Goal: Information Seeking & Learning: Learn about a topic

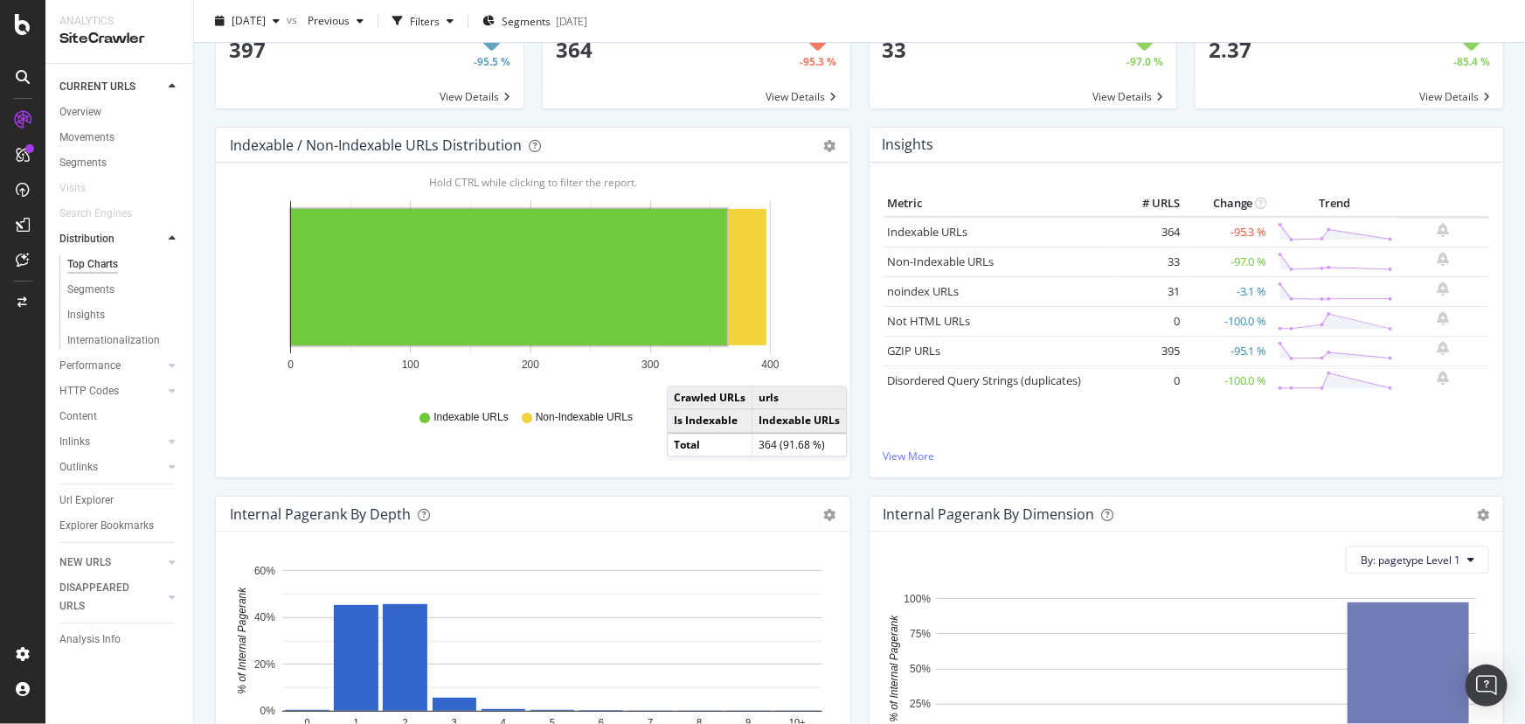
scroll to position [297, 0]
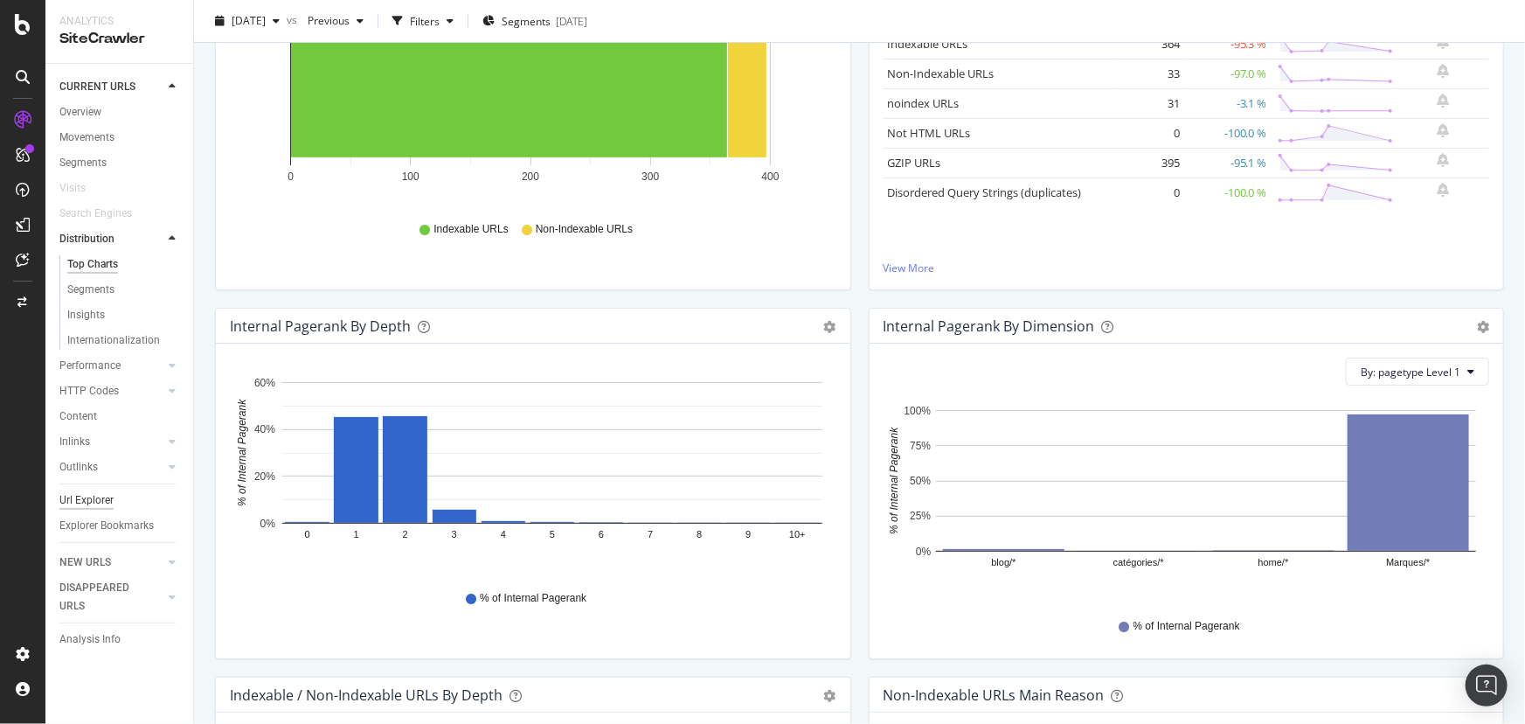
click at [89, 468] on div "Outlinks" at bounding box center [78, 467] width 38 height 18
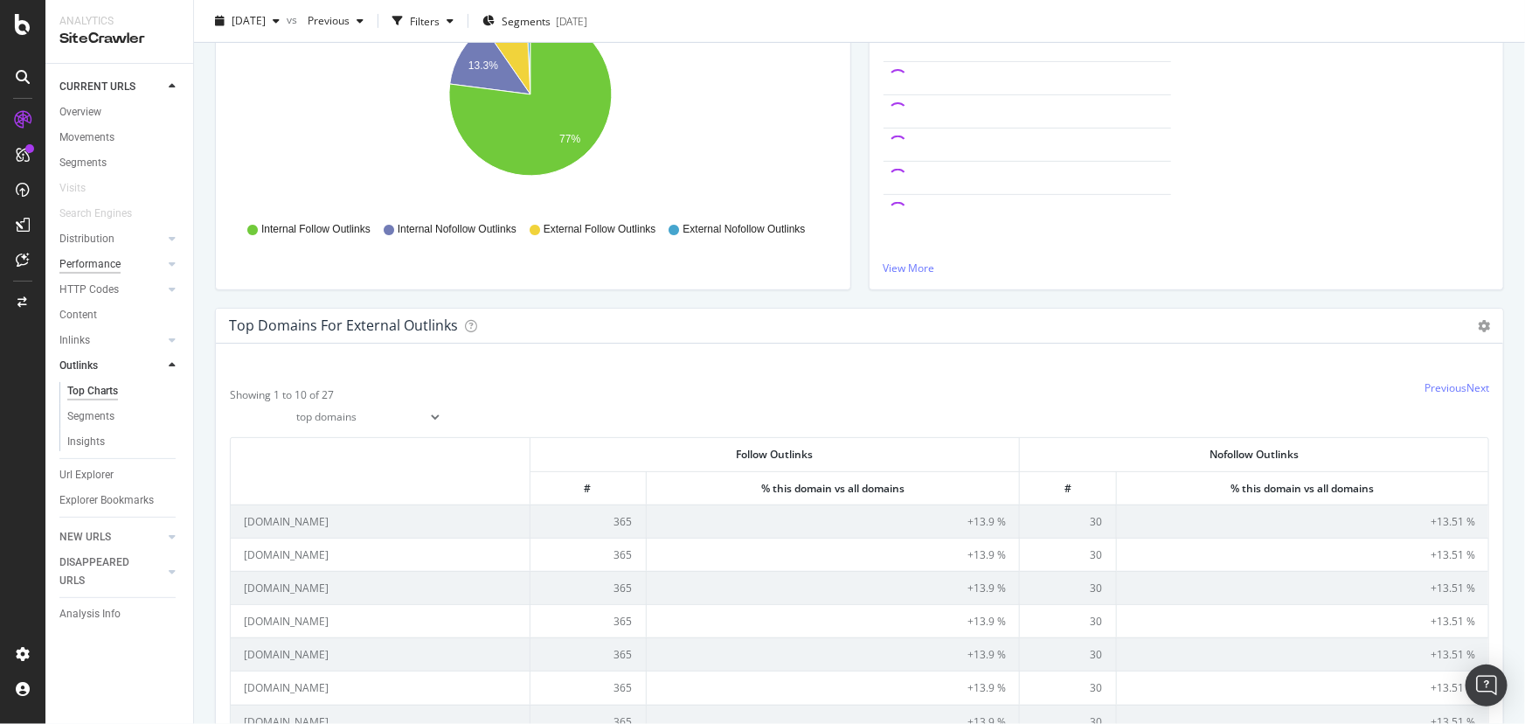
click at [90, 265] on div "Performance" at bounding box center [89, 264] width 61 height 18
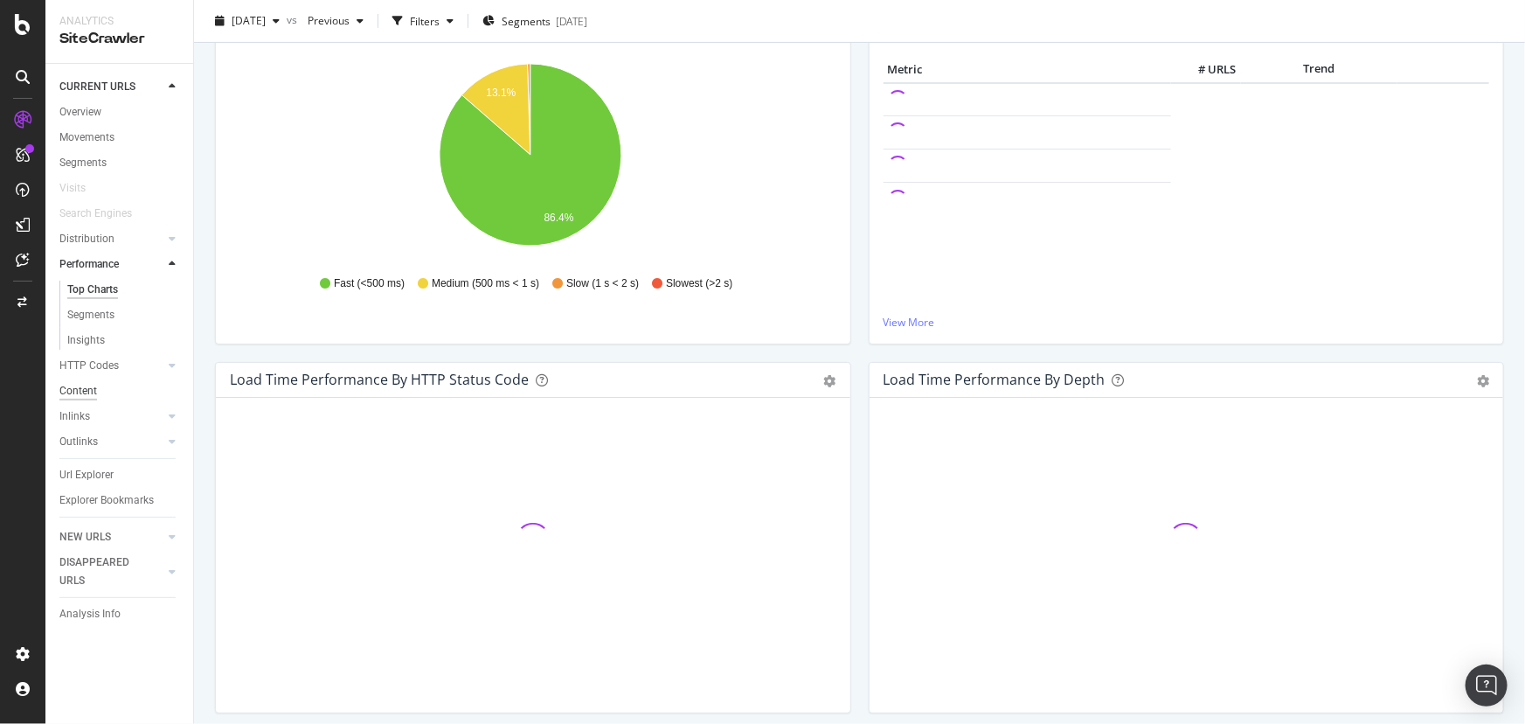
click at [90, 392] on div "Content" at bounding box center [78, 391] width 38 height 18
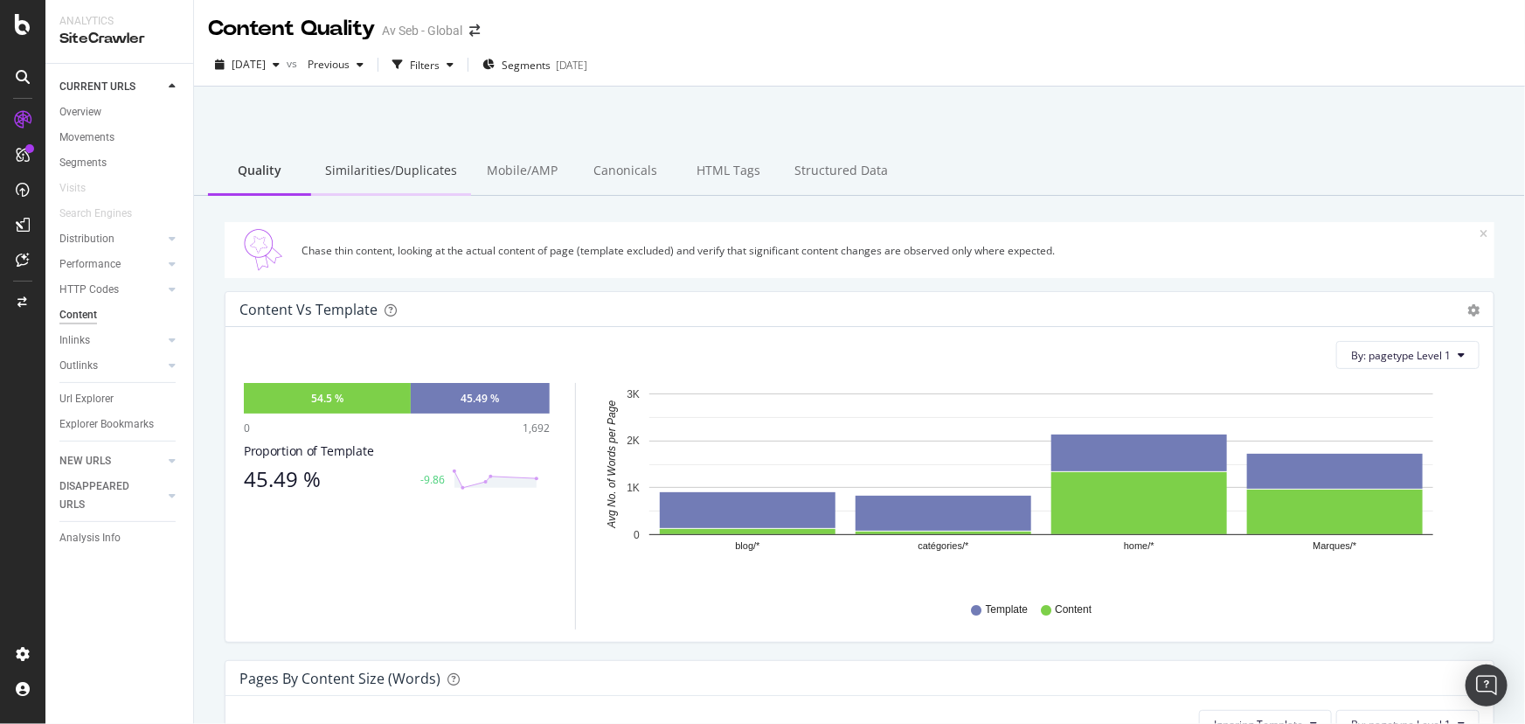
click at [417, 166] on div "Similarities/Duplicates" at bounding box center [391, 172] width 160 height 48
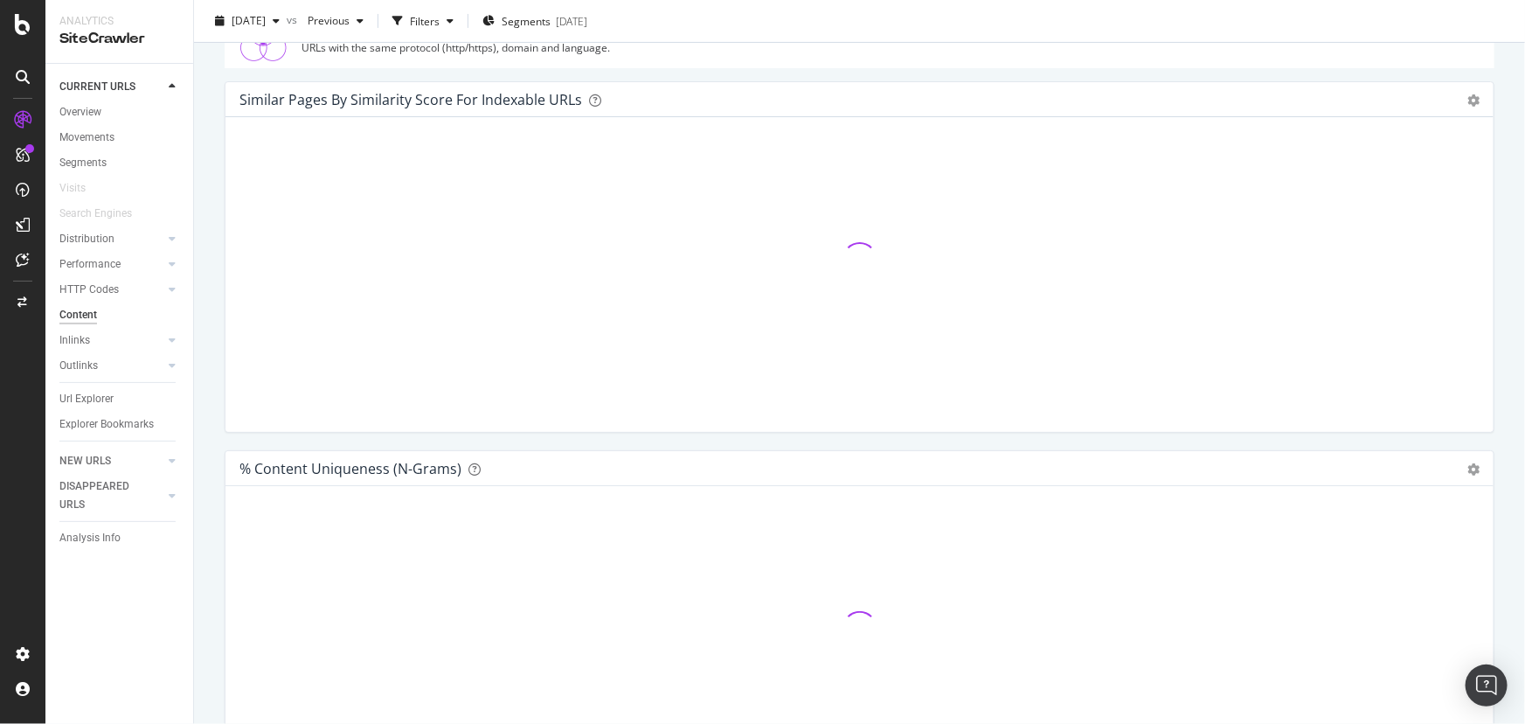
scroll to position [238, 0]
